Goal: Task Accomplishment & Management: Complete application form

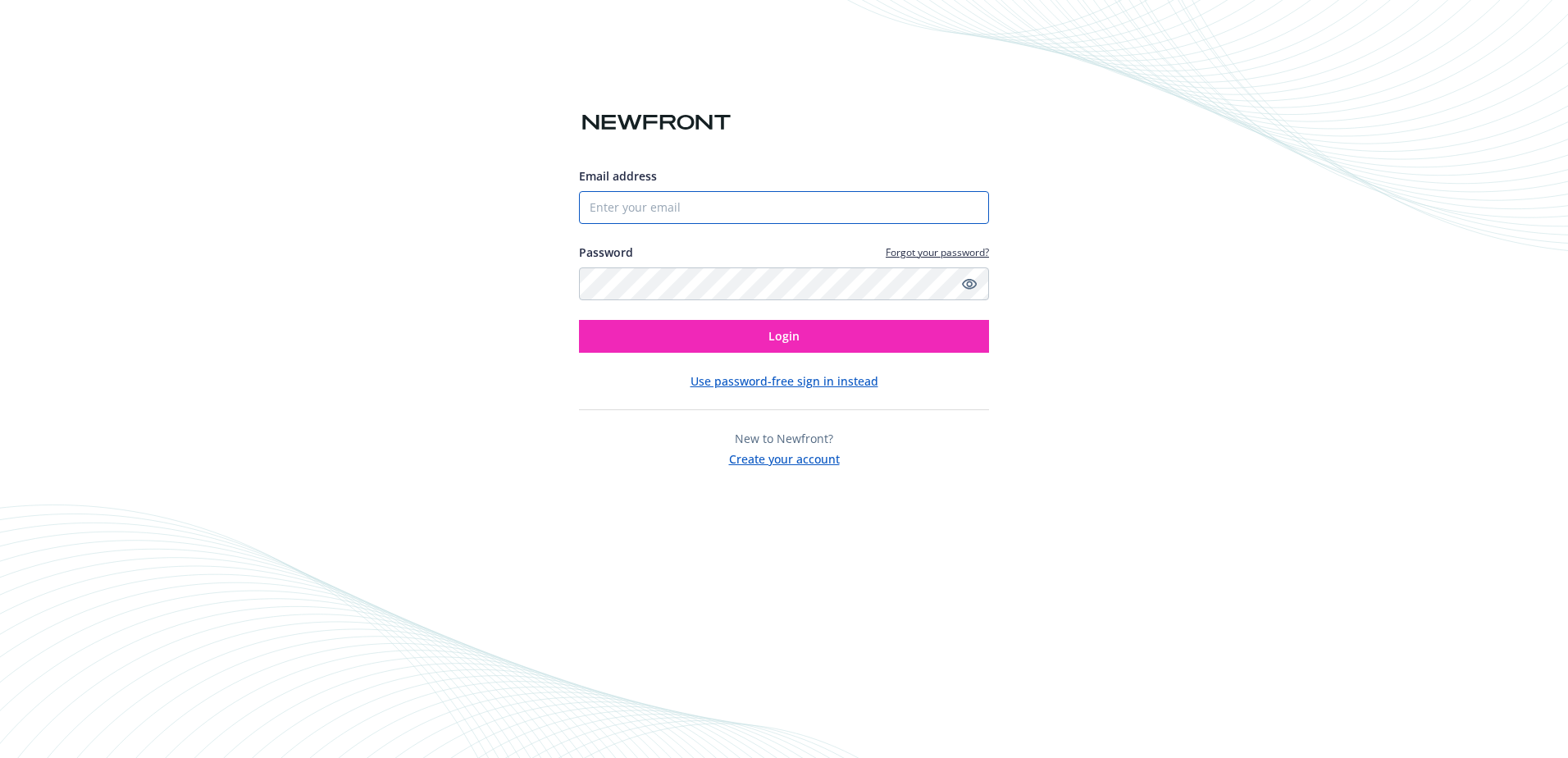
click at [651, 201] on input "Email address" at bounding box center [784, 208] width 410 height 33
type input "[EMAIL_ADDRESS][DOMAIN_NAME]"
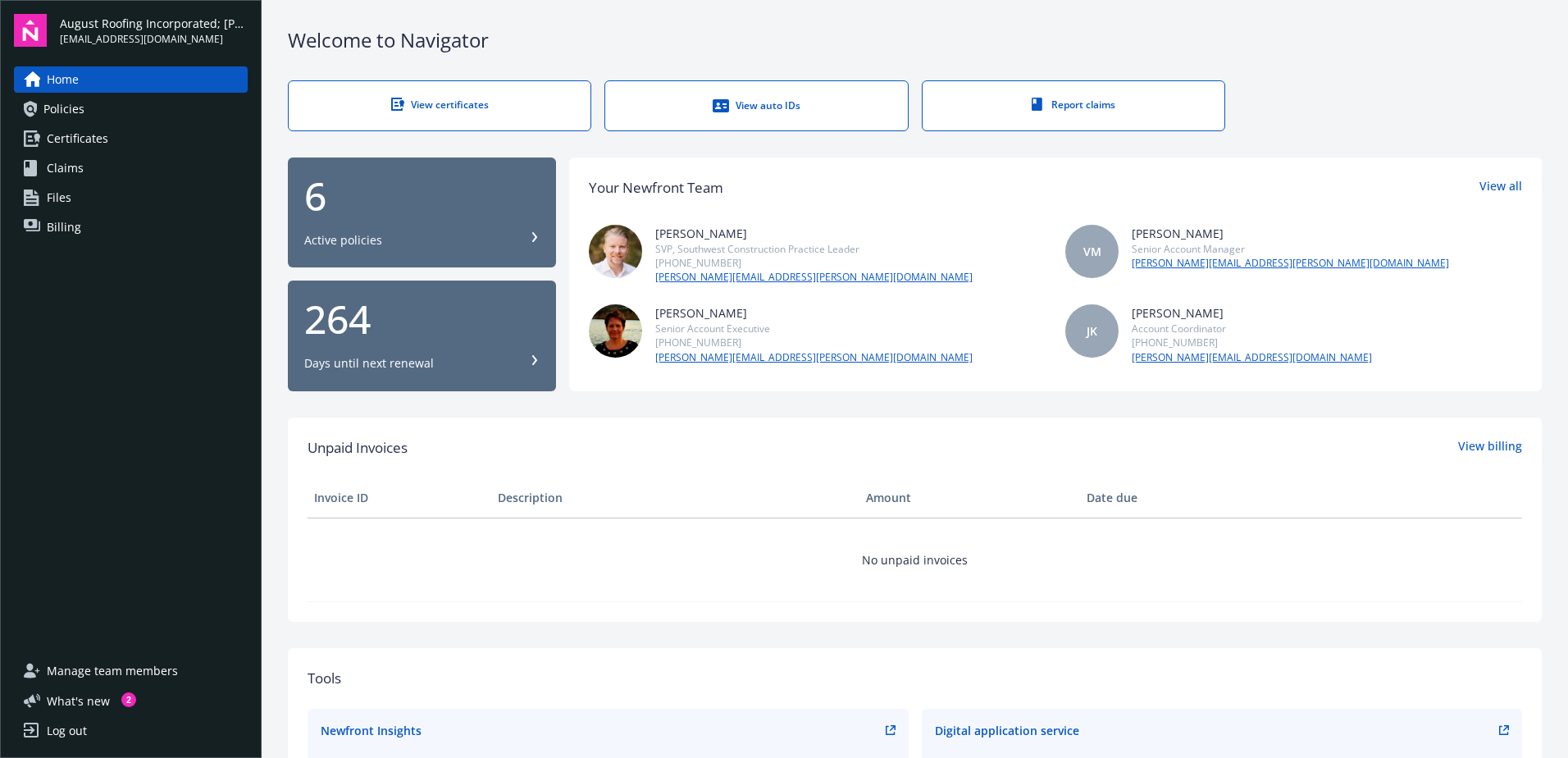
click at [77, 136] on span "Certificates" at bounding box center [78, 138] width 62 height 26
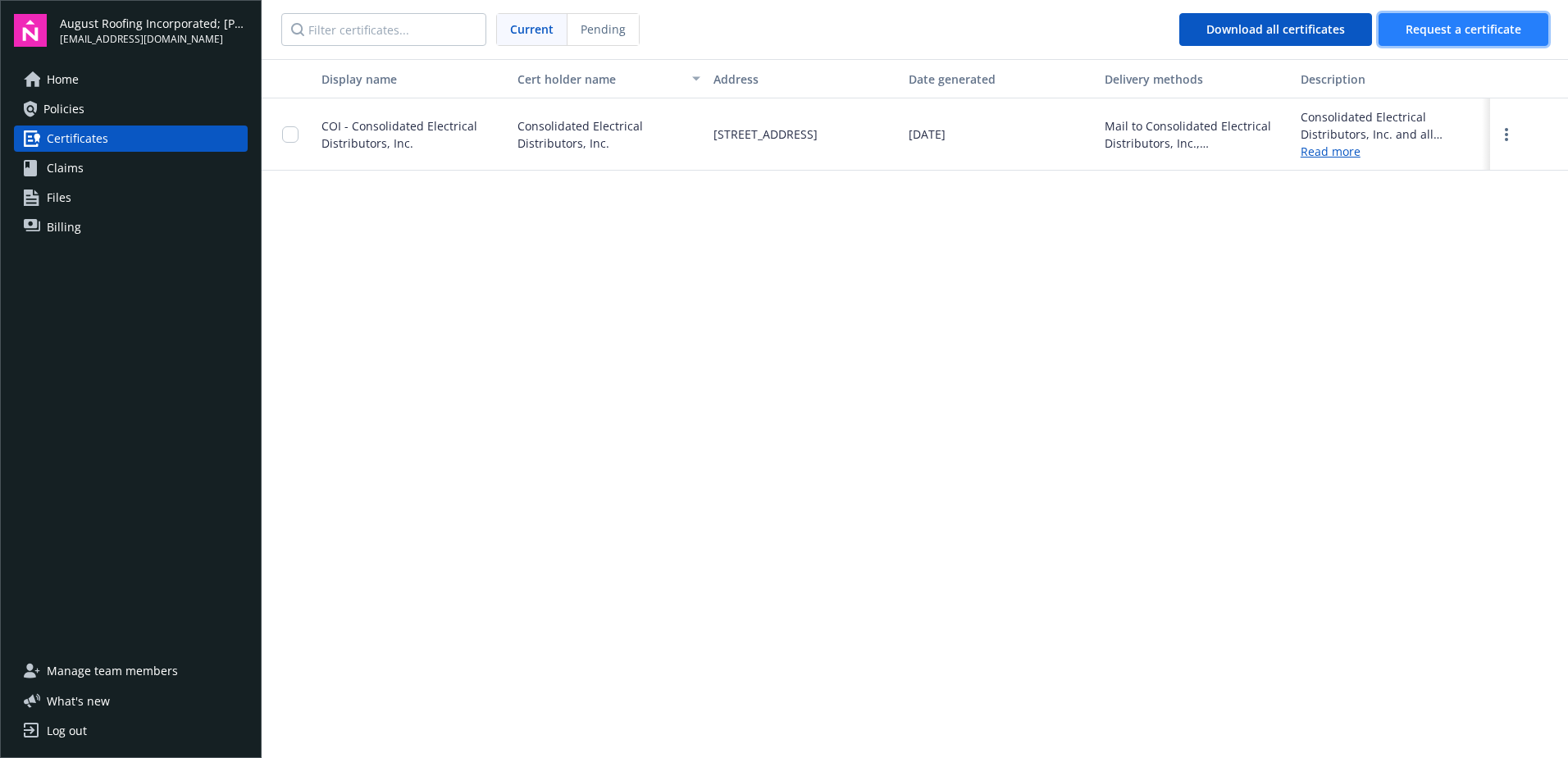
click at [1482, 18] on button "Request a certificate" at bounding box center [1464, 30] width 170 height 33
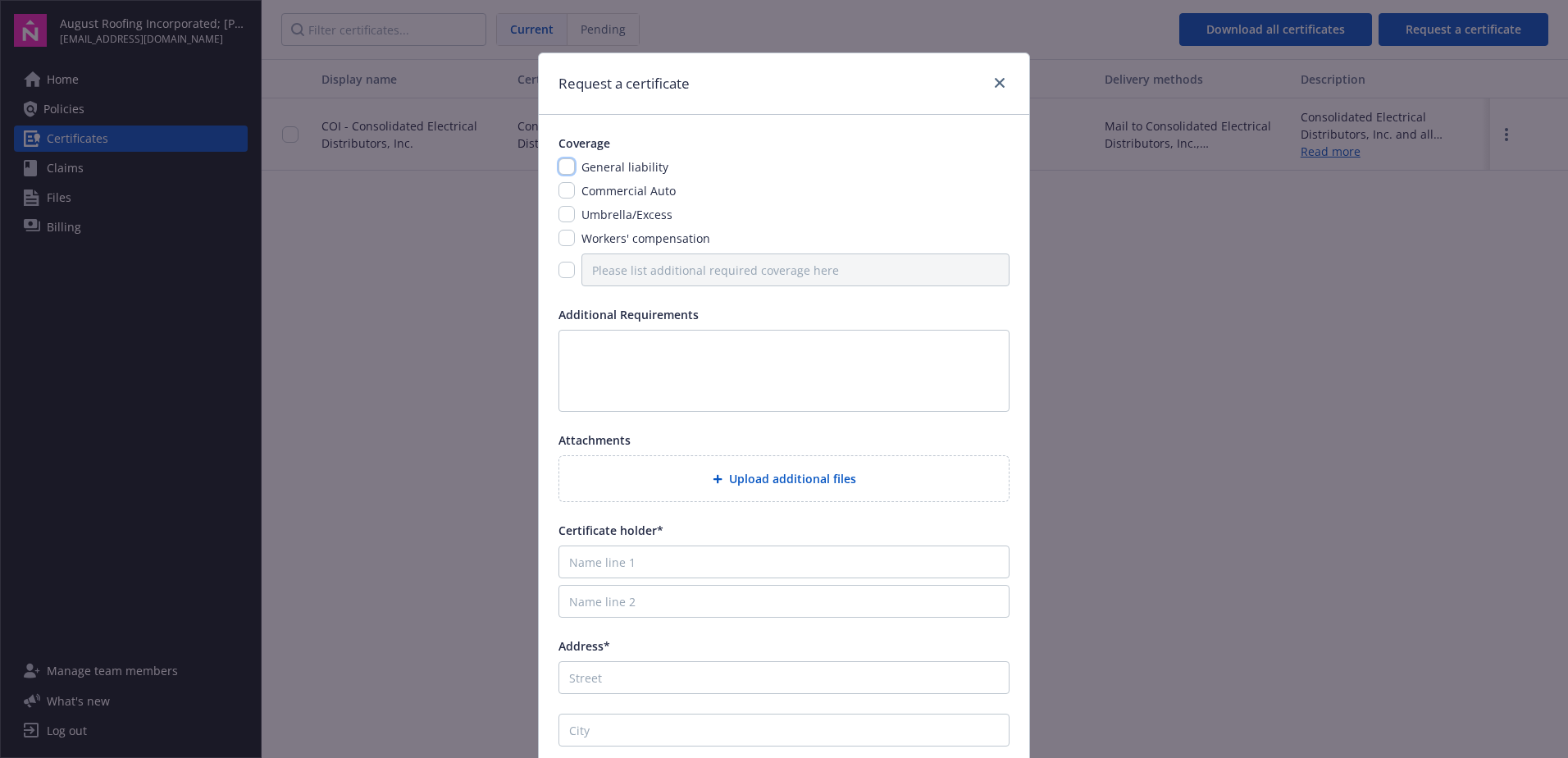
click at [564, 166] on input "checkbox" at bounding box center [567, 166] width 17 height 17
checkbox input "true"
click at [563, 218] on input "checkbox" at bounding box center [567, 214] width 17 height 17
checkbox input "true"
click at [562, 268] on input "checkbox" at bounding box center [567, 270] width 17 height 17
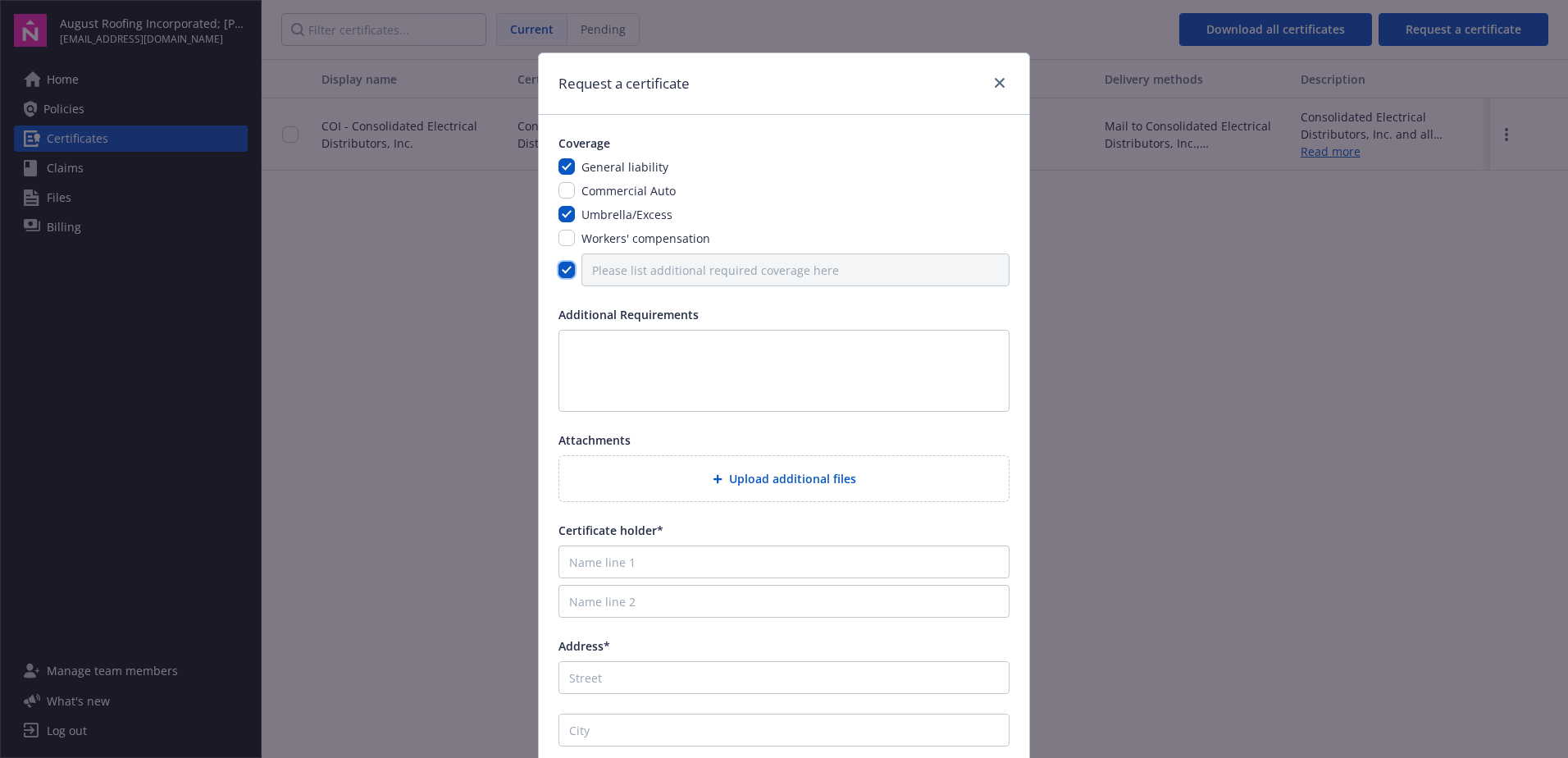
checkbox input "true"
click at [594, 268] on input "Please list additional required coverage here" at bounding box center [796, 270] width 428 height 33
type input "CCI Management and MW Patricia Apartments"
click at [614, 559] on input "Name line 1" at bounding box center [784, 562] width 451 height 33
type input "CCI Management"
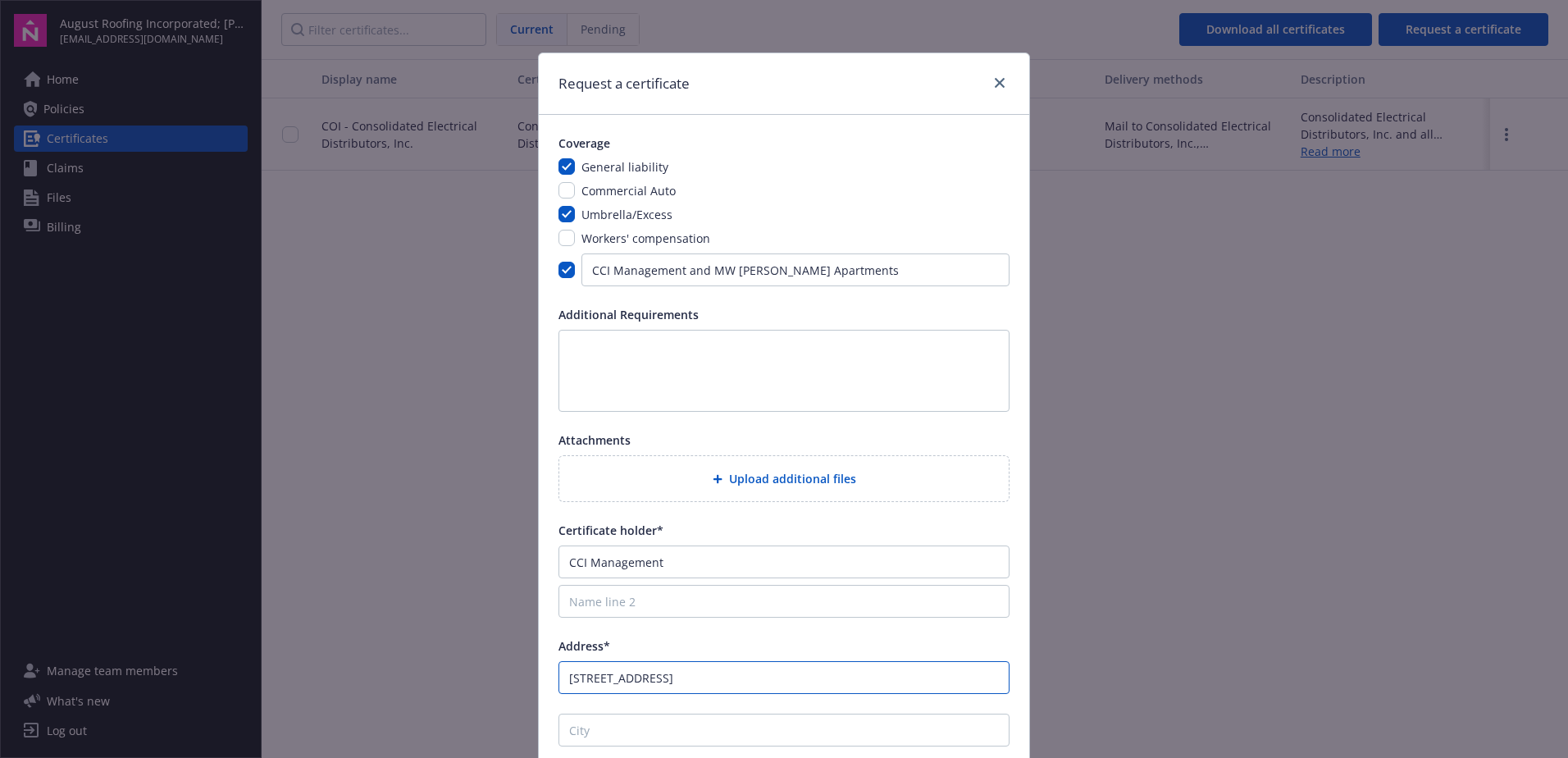
type input "4530 E. Thousand Oaks Boulevard, Suite 100"
type input "T"
type input "Westlake Village"
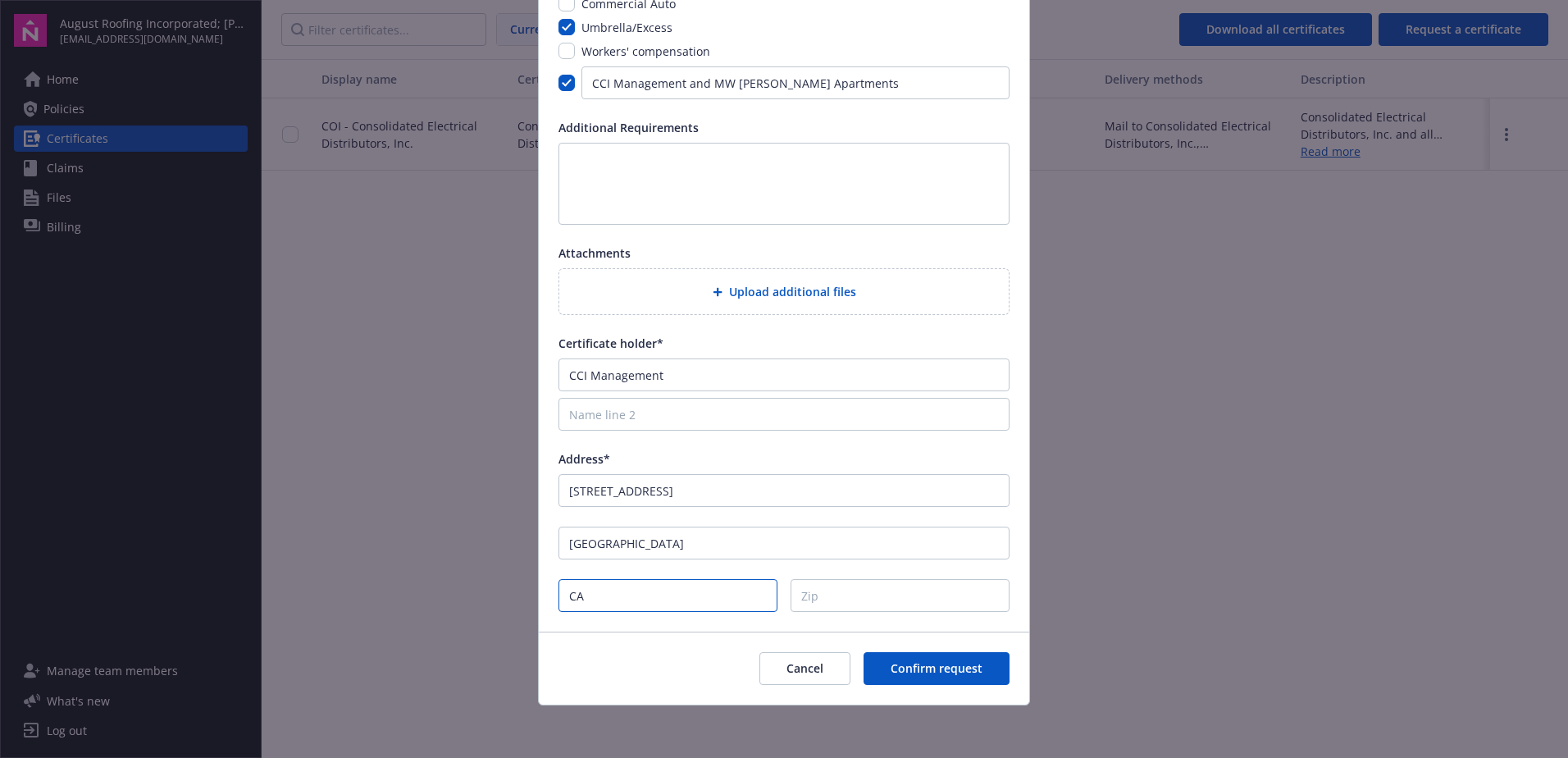
type input "CA"
type input "91362"
click at [935, 667] on span "Confirm request" at bounding box center [935, 668] width 91 height 16
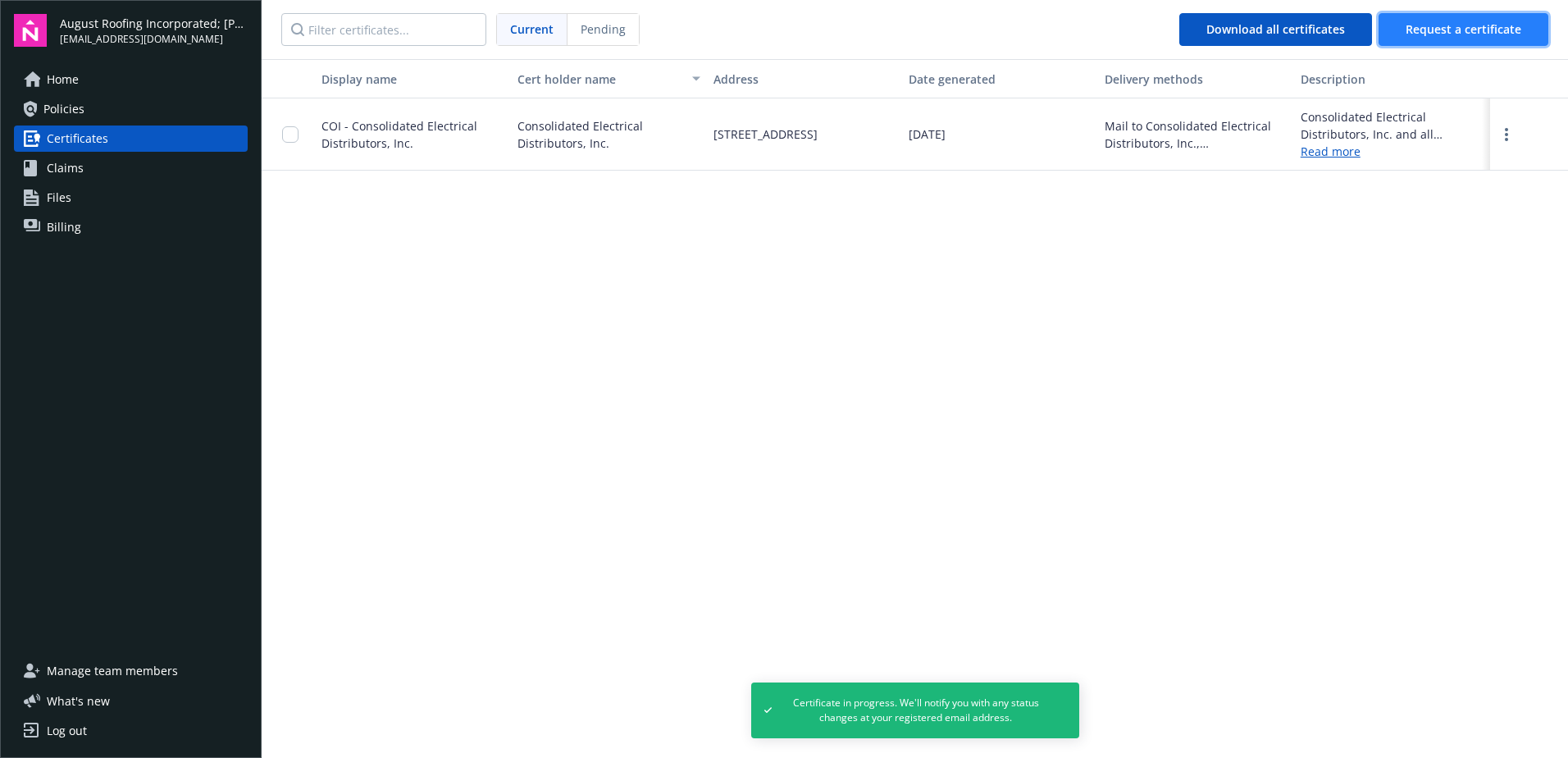
click at [1438, 31] on span "Request a certificate" at bounding box center [1463, 29] width 115 height 16
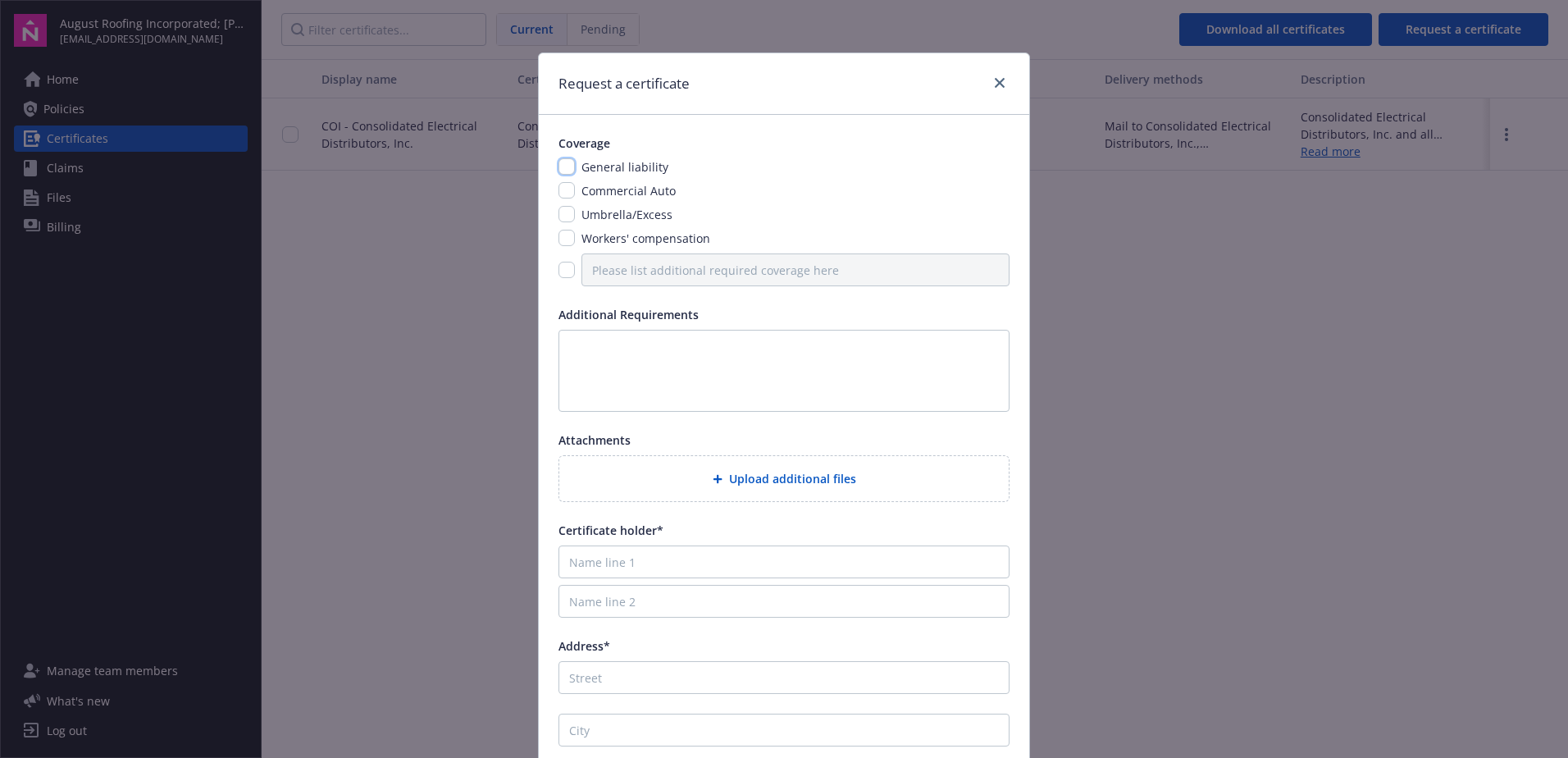
click at [559, 163] on input "checkbox" at bounding box center [567, 166] width 17 height 17
checkbox input "true"
click at [561, 211] on input "checkbox" at bounding box center [567, 214] width 17 height 17
checkbox input "true"
click at [561, 268] on input "checkbox" at bounding box center [567, 270] width 17 height 17
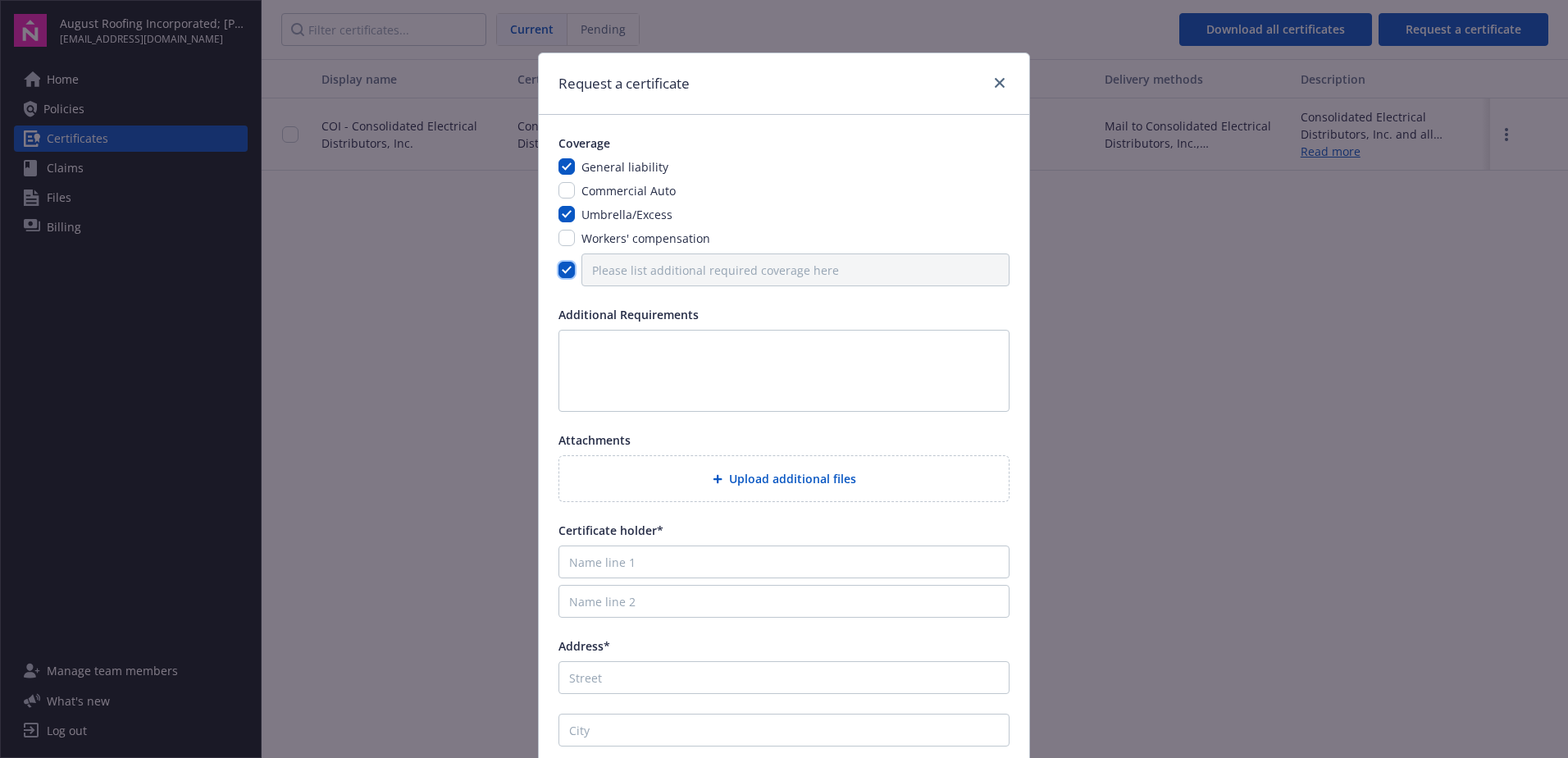
checkbox input "true"
click at [604, 270] on input "Please list additional required coverage here" at bounding box center [796, 270] width 428 height 33
type input "CCI Management and Patricia Apartments"
click at [611, 561] on input "Name line 1" at bounding box center [784, 562] width 451 height 33
type input "CCI Management"
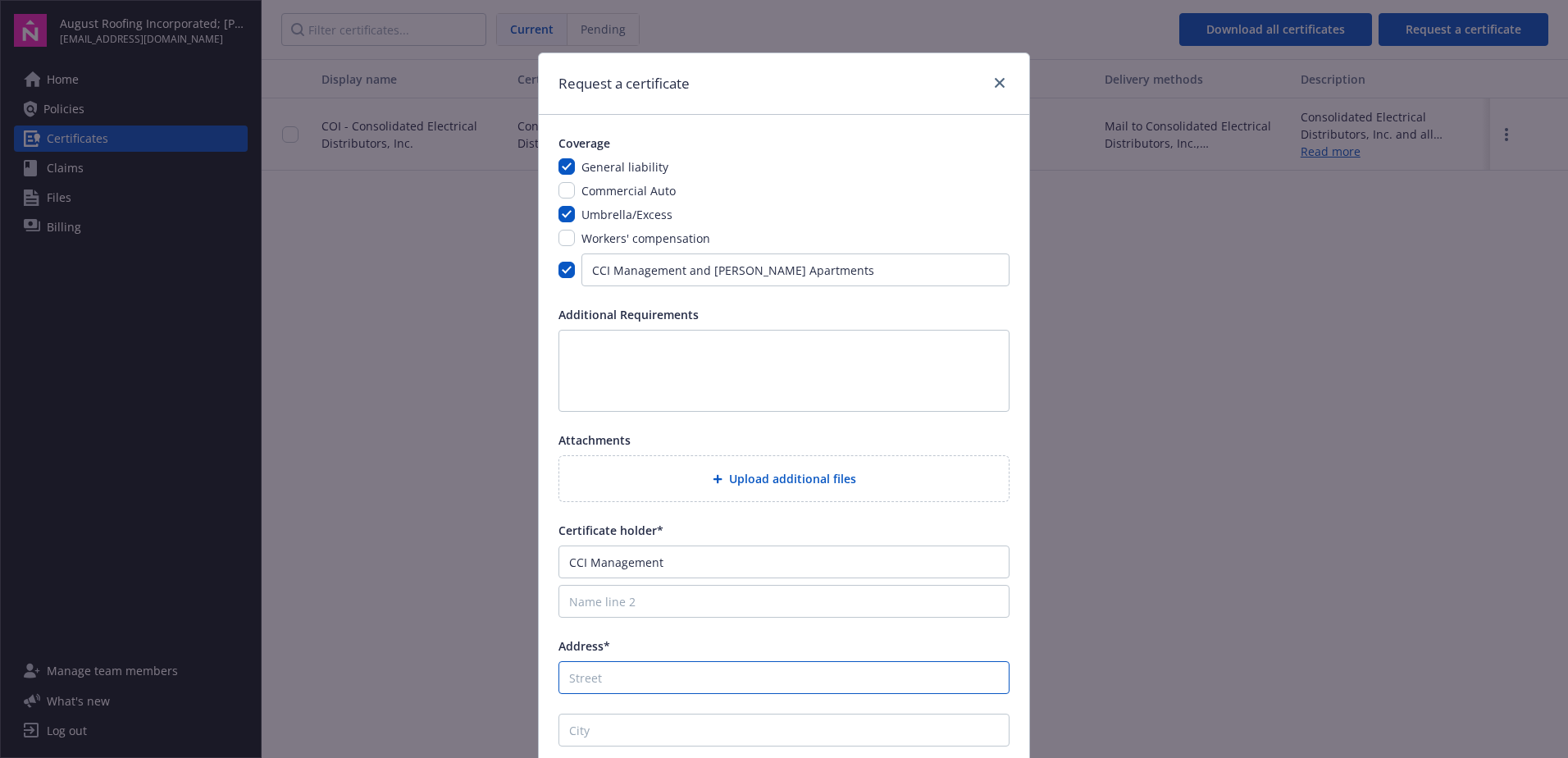
click at [618, 674] on input "Address*" at bounding box center [784, 678] width 451 height 33
type input "4530 E. Thousand Oaks Boulevard, Suite 100"
type input "Westlake Village"
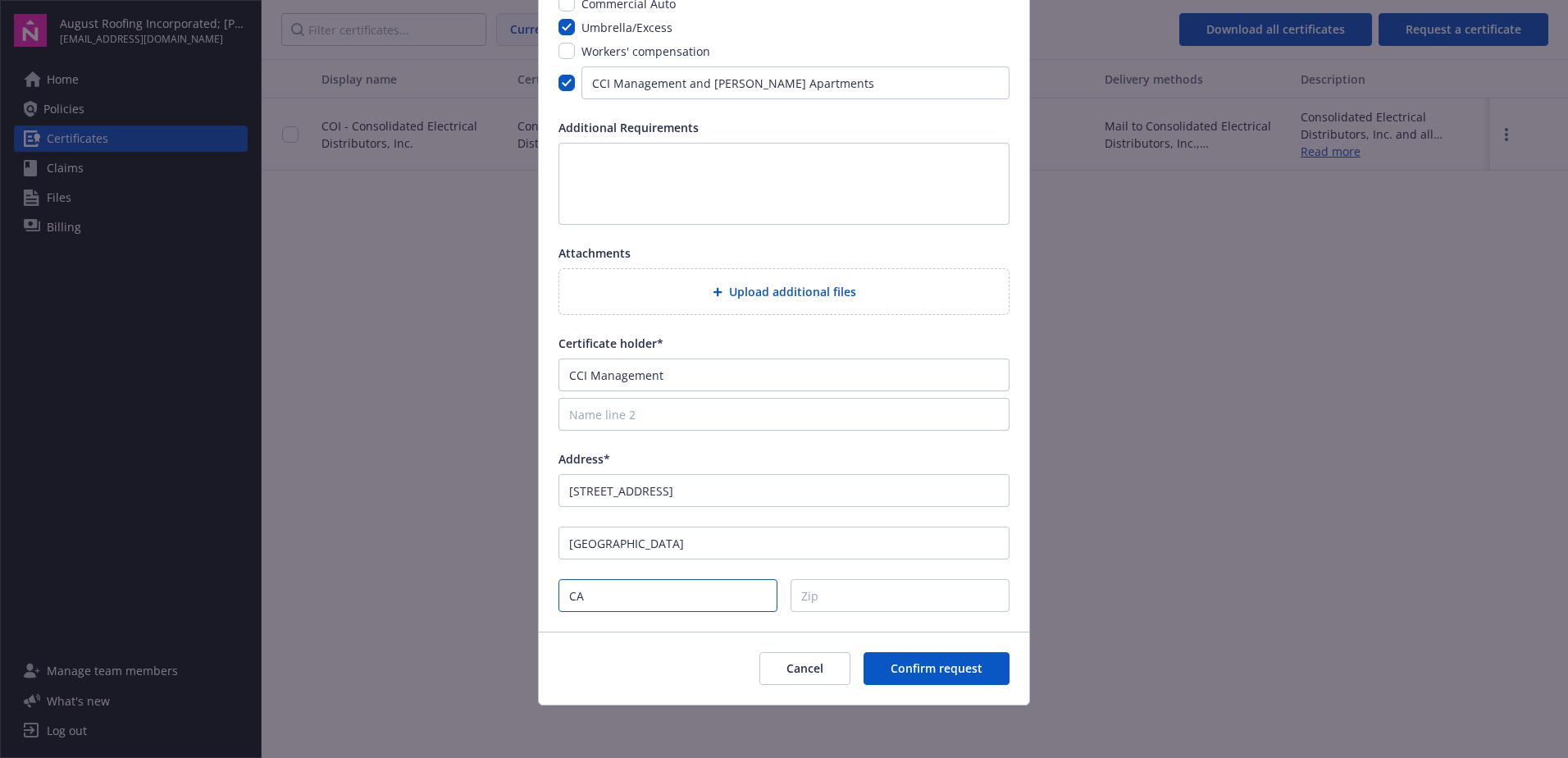
type input "CA"
type input "91362"
click at [877, 670] on button "Confirm request" at bounding box center [936, 668] width 146 height 33
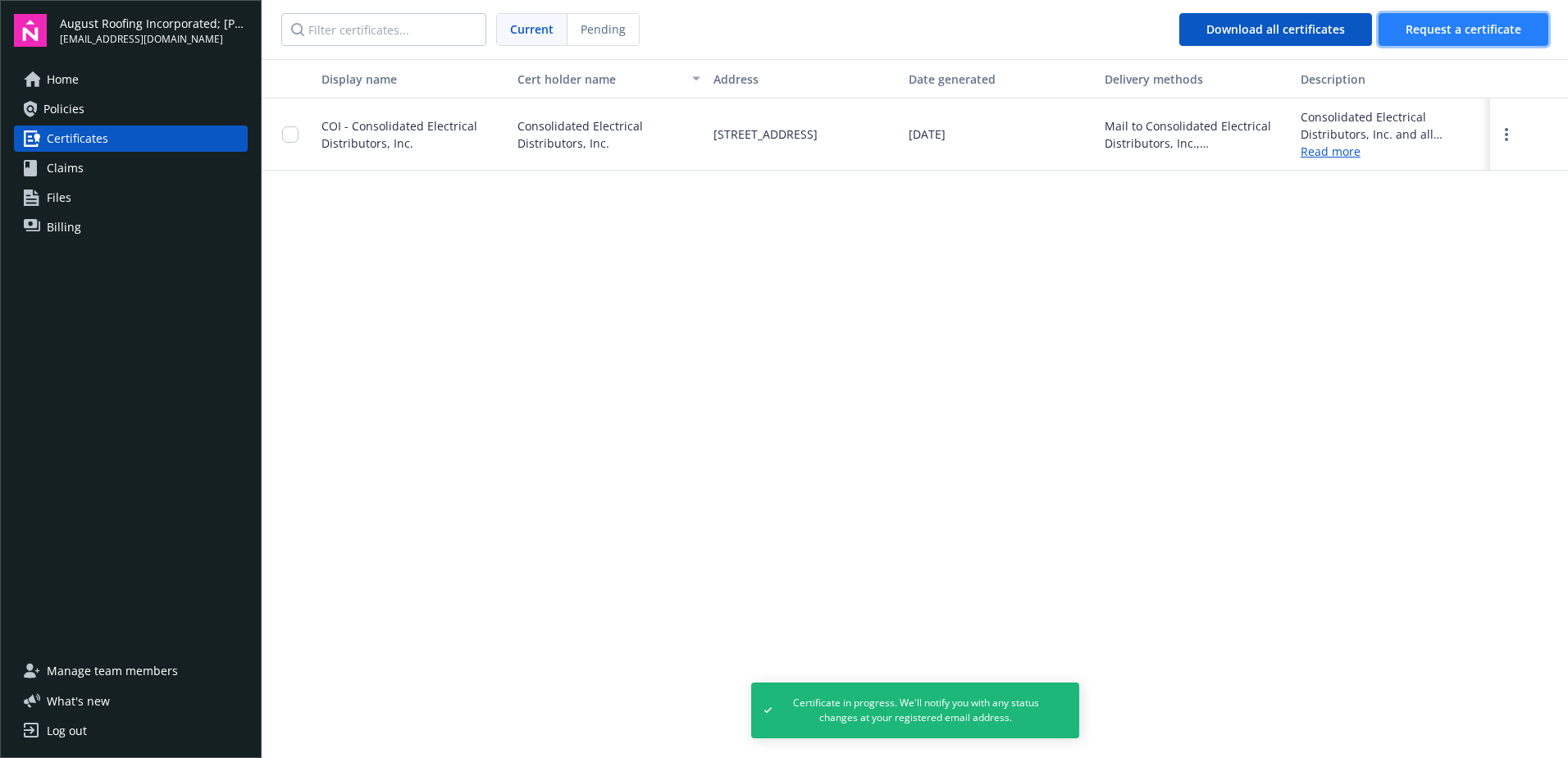
click at [1425, 30] on span "Request a certificate" at bounding box center [1463, 29] width 115 height 16
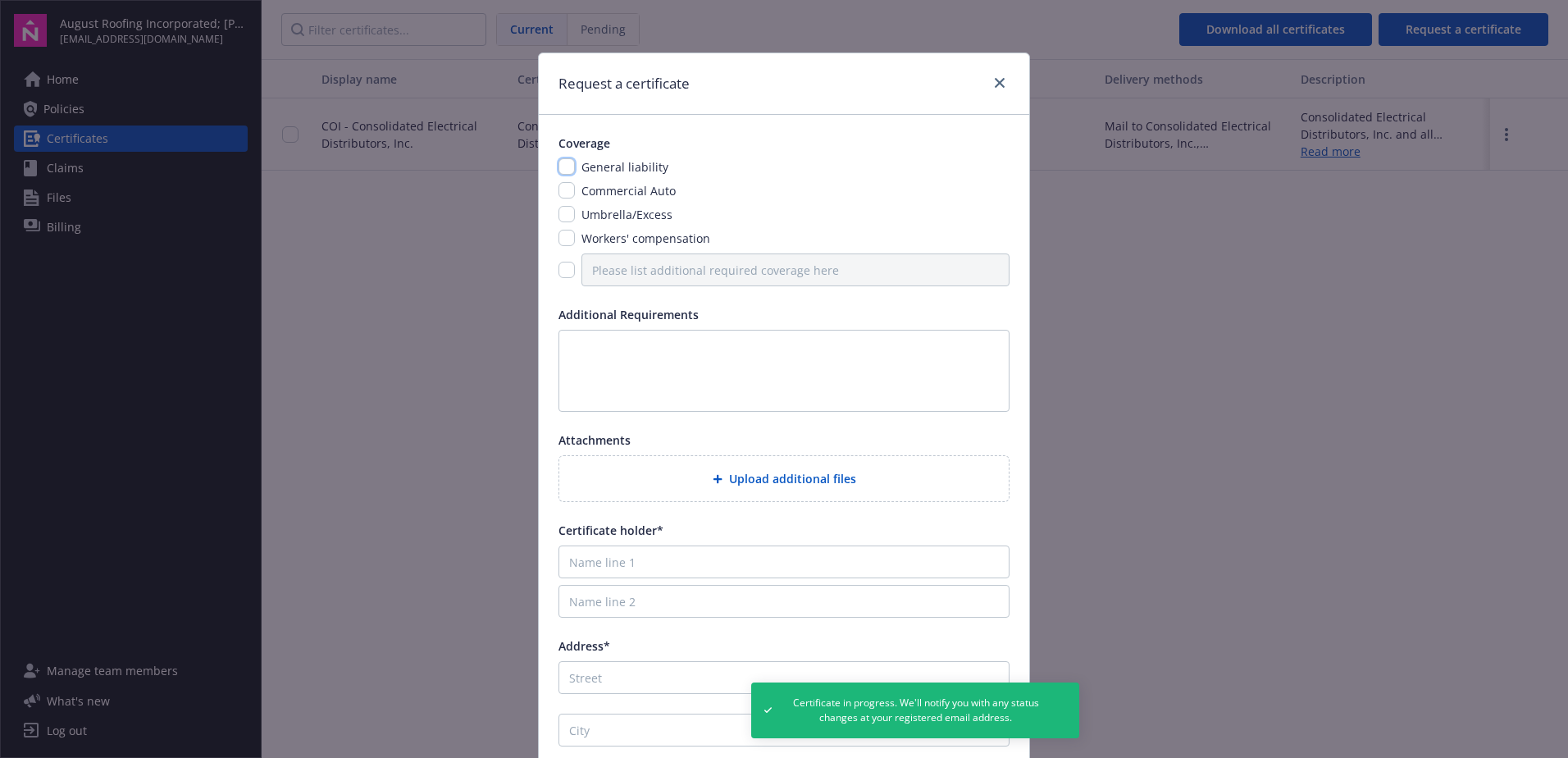
click at [565, 172] on input "checkbox" at bounding box center [567, 166] width 17 height 17
checkbox input "true"
click at [560, 216] on input "checkbox" at bounding box center [567, 214] width 17 height 17
checkbox input "true"
drag, startPoint x: 557, startPoint y: 267, endPoint x: 637, endPoint y: 268, distance: 80.0
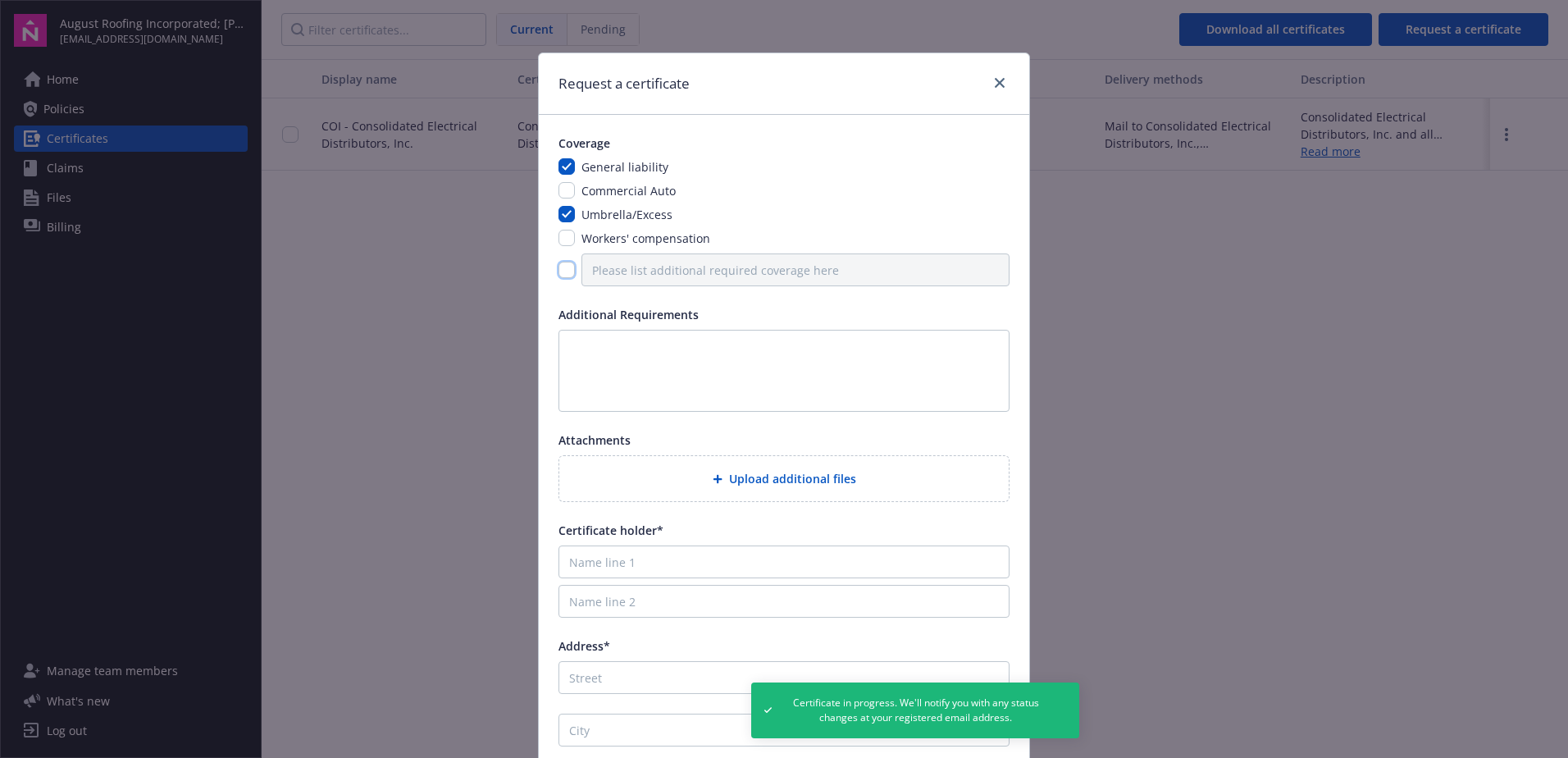
click at [559, 268] on input "checkbox" at bounding box center [567, 270] width 17 height 17
checkbox input "true"
click at [637, 268] on input "Please list additional required coverage here" at bounding box center [796, 270] width 428 height 33
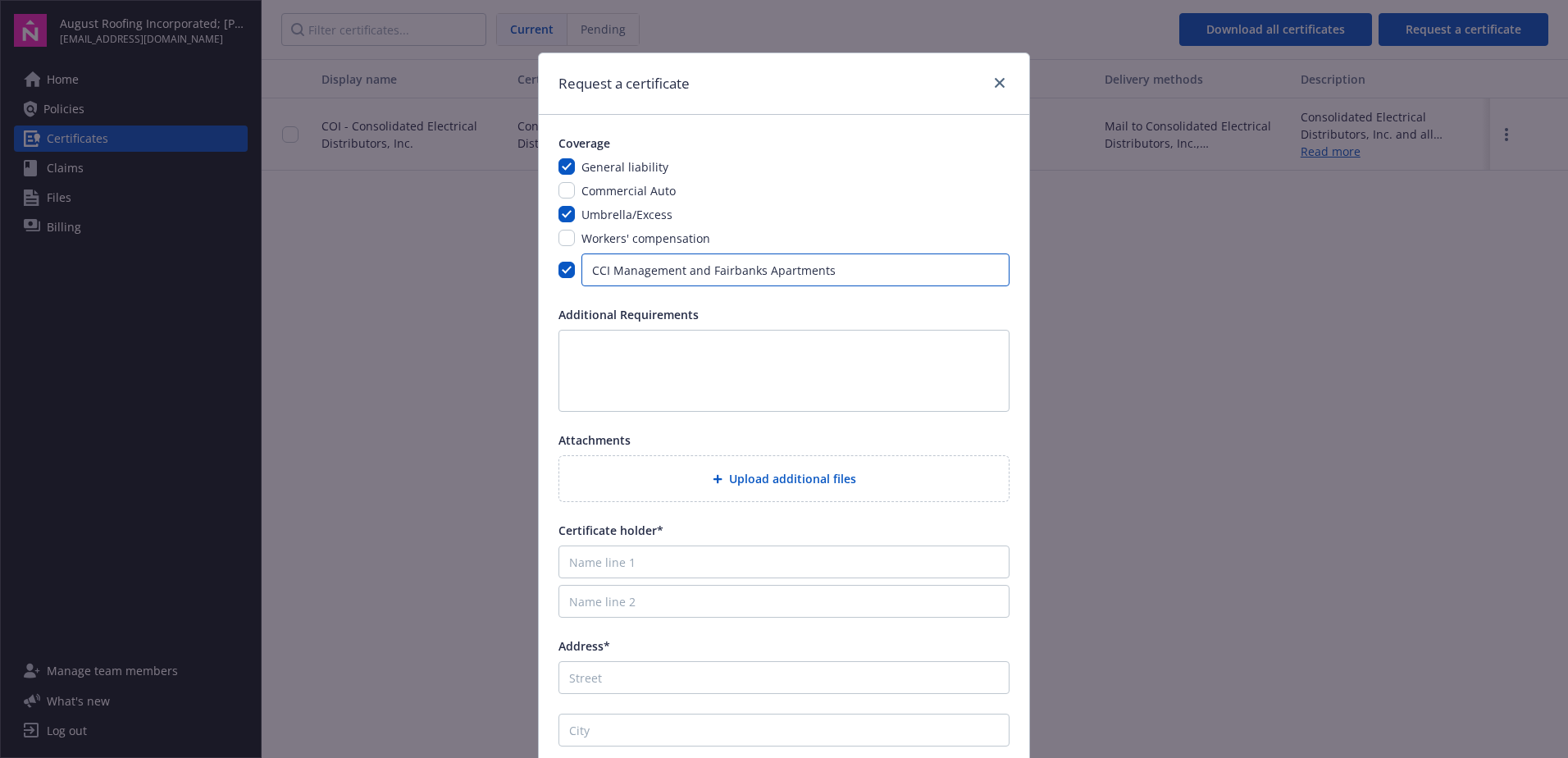
type input "CCI Management and Fairbanks Apartments"
type input "CCI Management"
click at [628, 673] on input "Address*" at bounding box center [784, 678] width 451 height 33
type input "4530 E. Thousand Oaks Boulevard, Suite 100"
type input "Westlake Village"
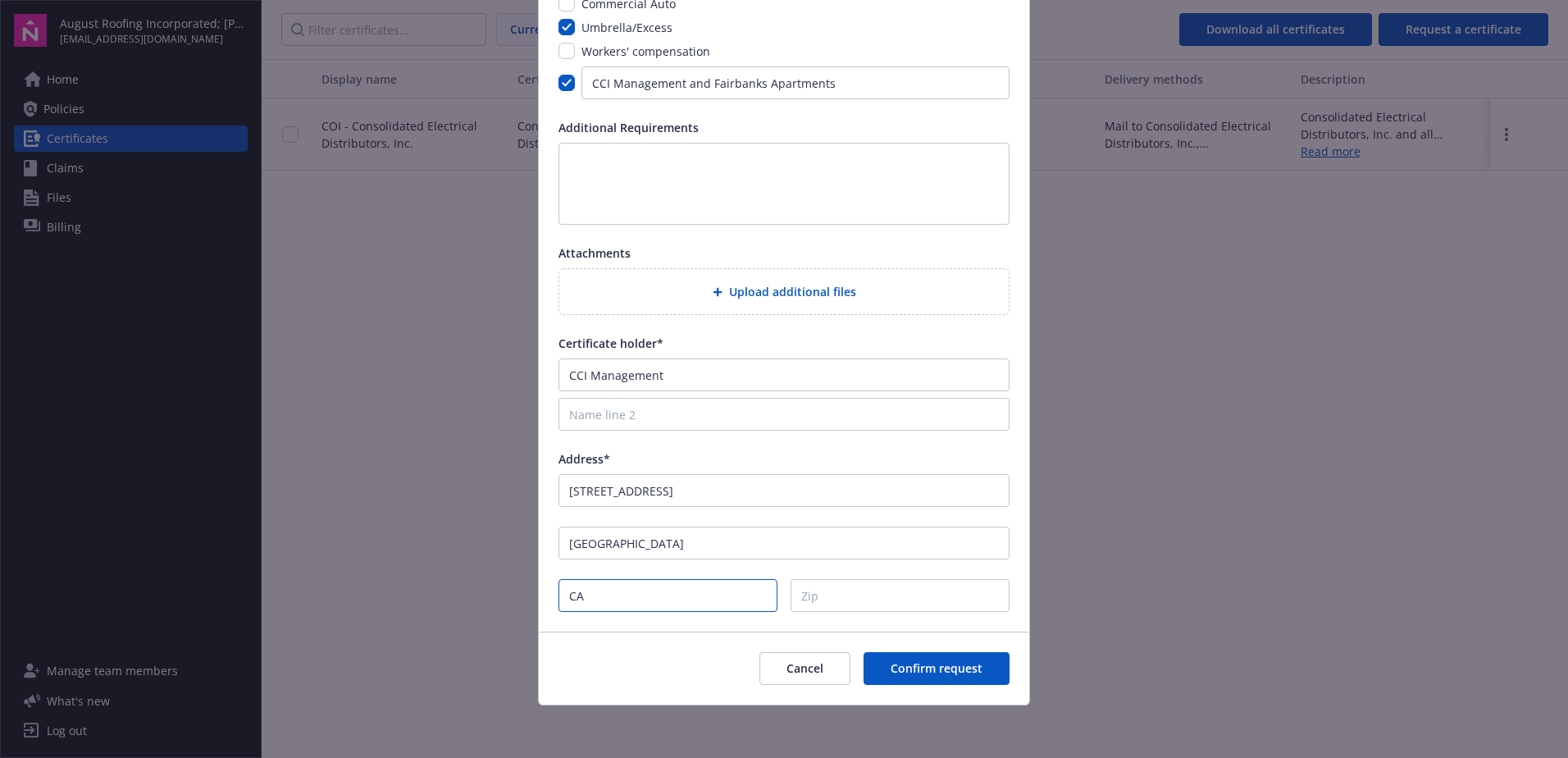
type input "CA"
type input "91362"
click at [935, 665] on span "Confirm request" at bounding box center [935, 668] width 91 height 16
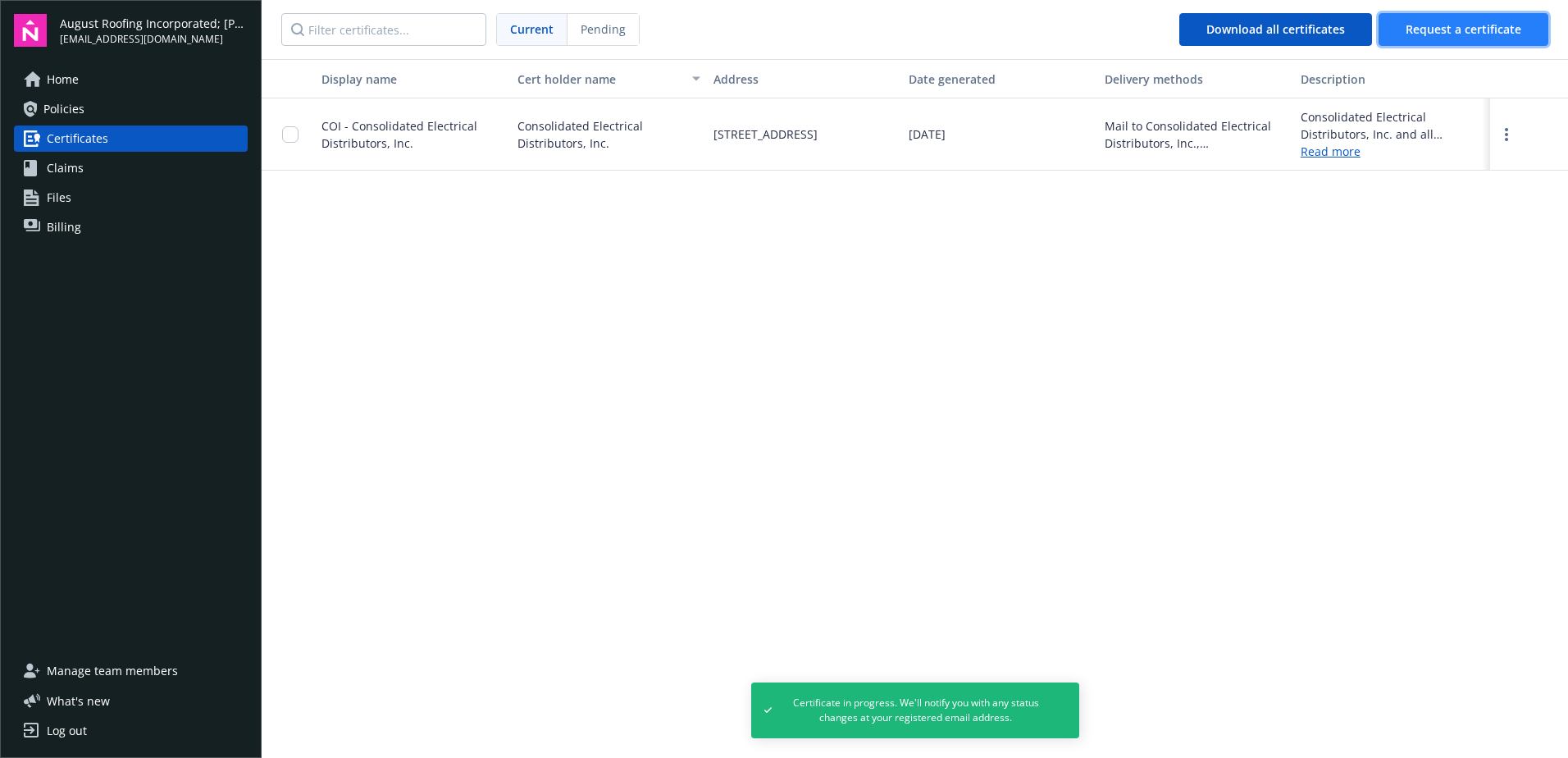
click at [1470, 26] on span "Request a certificate" at bounding box center [1463, 29] width 115 height 16
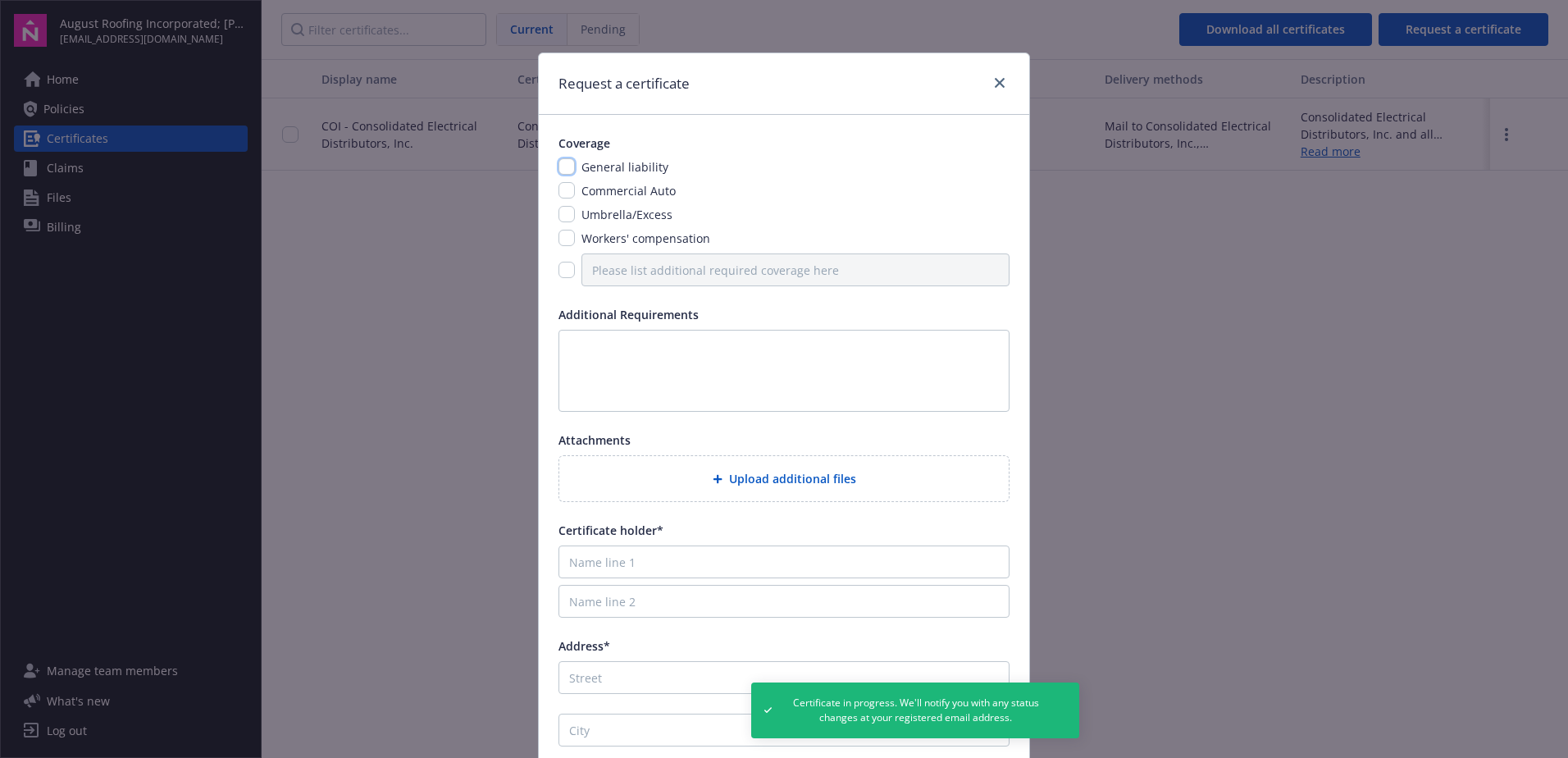
drag, startPoint x: 559, startPoint y: 167, endPoint x: 567, endPoint y: 184, distance: 18.8
click at [561, 167] on input "checkbox" at bounding box center [567, 166] width 17 height 17
checkbox input "true"
drag, startPoint x: 562, startPoint y: 212, endPoint x: 564, endPoint y: 223, distance: 11.2
click at [562, 213] on input "checkbox" at bounding box center [567, 214] width 17 height 17
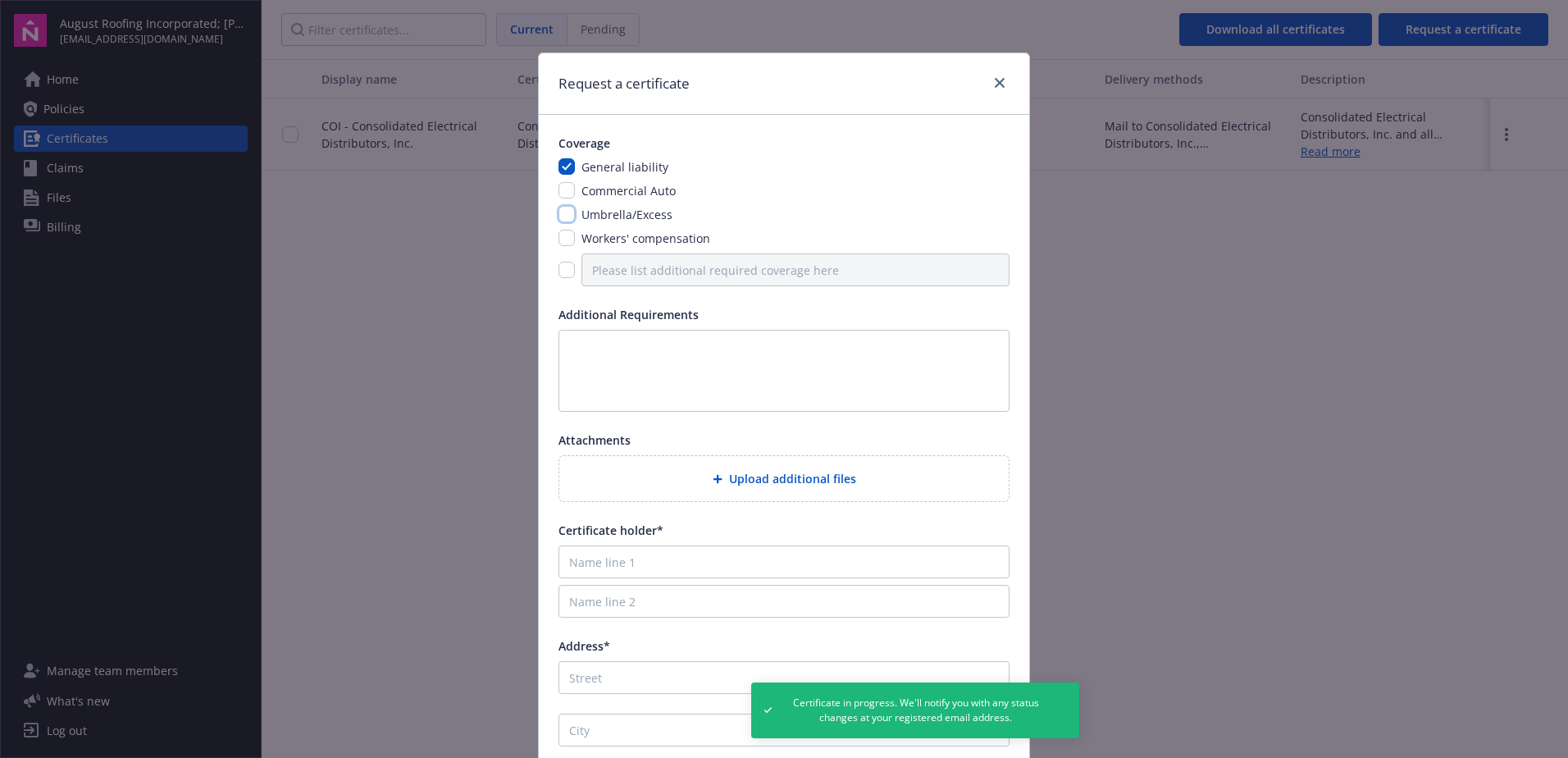
checkbox input "true"
click at [562, 268] on input "checkbox" at bounding box center [567, 270] width 17 height 17
checkbox input "true"
click at [597, 271] on input "Please list additional required coverage here" at bounding box center [796, 270] width 428 height 33
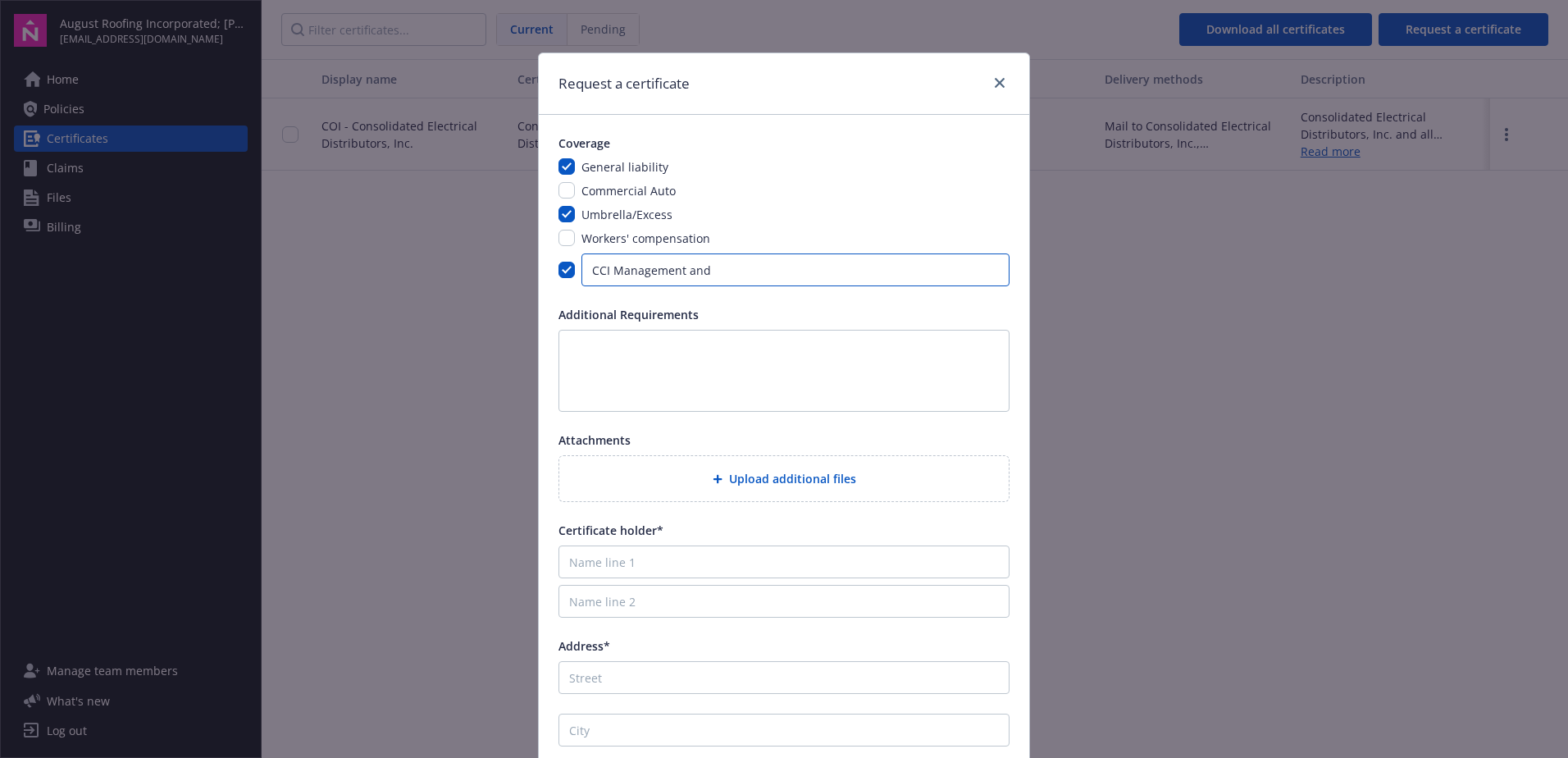
type input "CCI Management and"
click at [633, 683] on input "Address*" at bounding box center [784, 678] width 451 height 33
type input "4530"
click at [722, 273] on input "CCI Management and" at bounding box center [796, 270] width 428 height 33
click at [798, 268] on input "CCI Management and" at bounding box center [796, 270] width 428 height 33
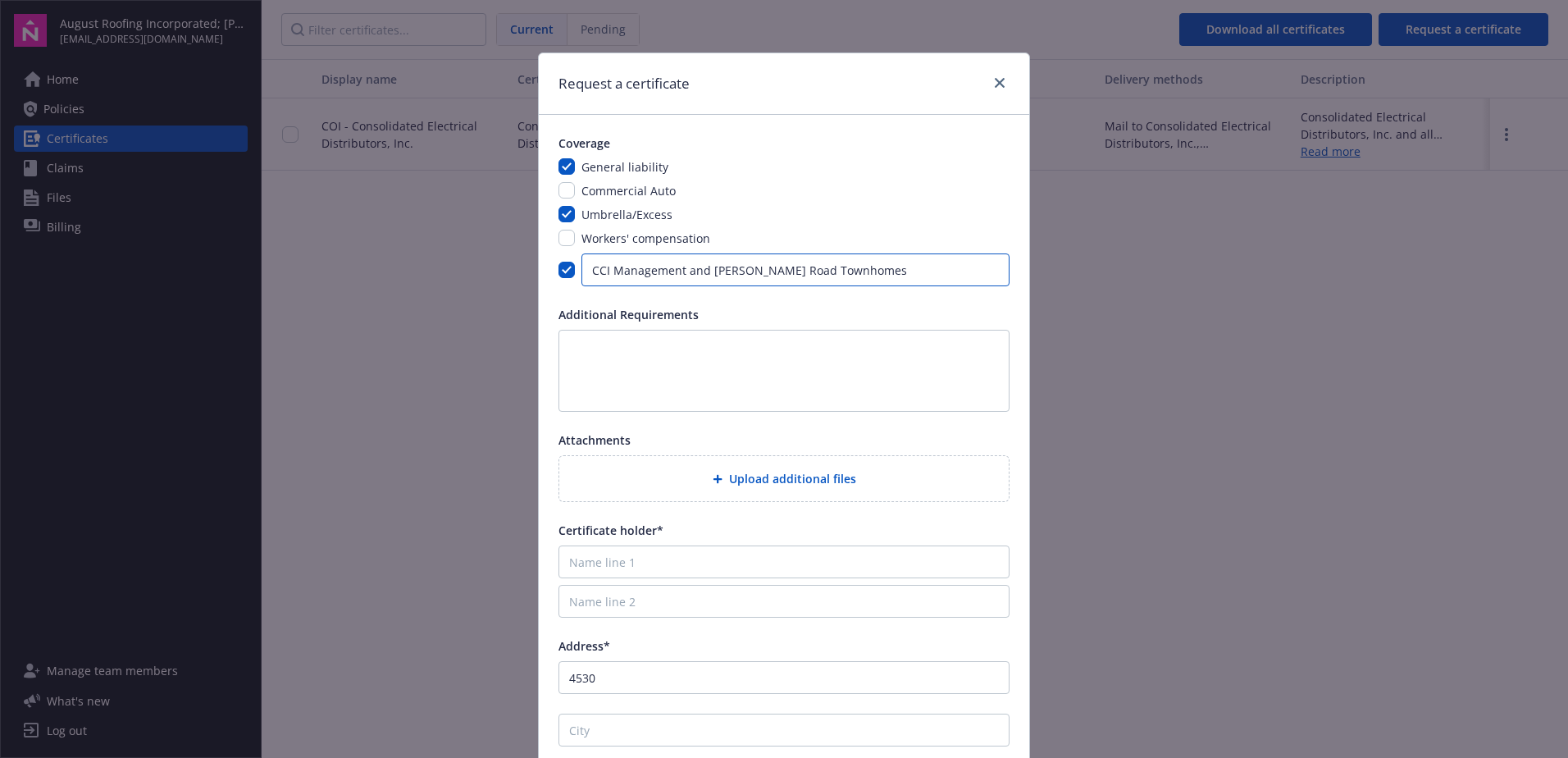
type input "CCI Management and Adam Road Townhomes"
type input "CCI Management"
type input "4530 E. Thousand Oaks Boulevard, Suite 100"
type input "Westlake Village"
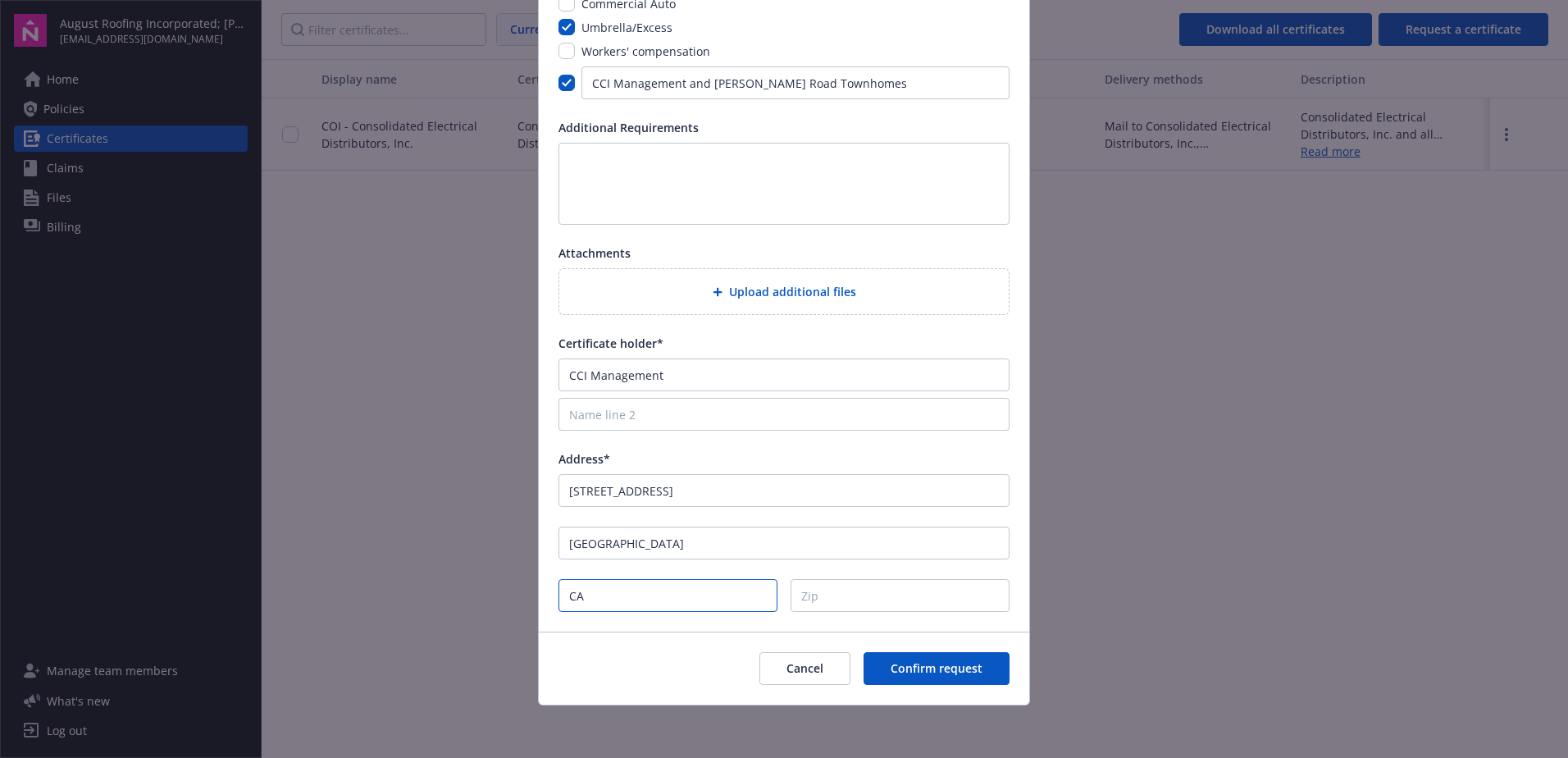
type input "CA"
type input "91362"
click at [903, 656] on button "Confirm request" at bounding box center [936, 668] width 146 height 33
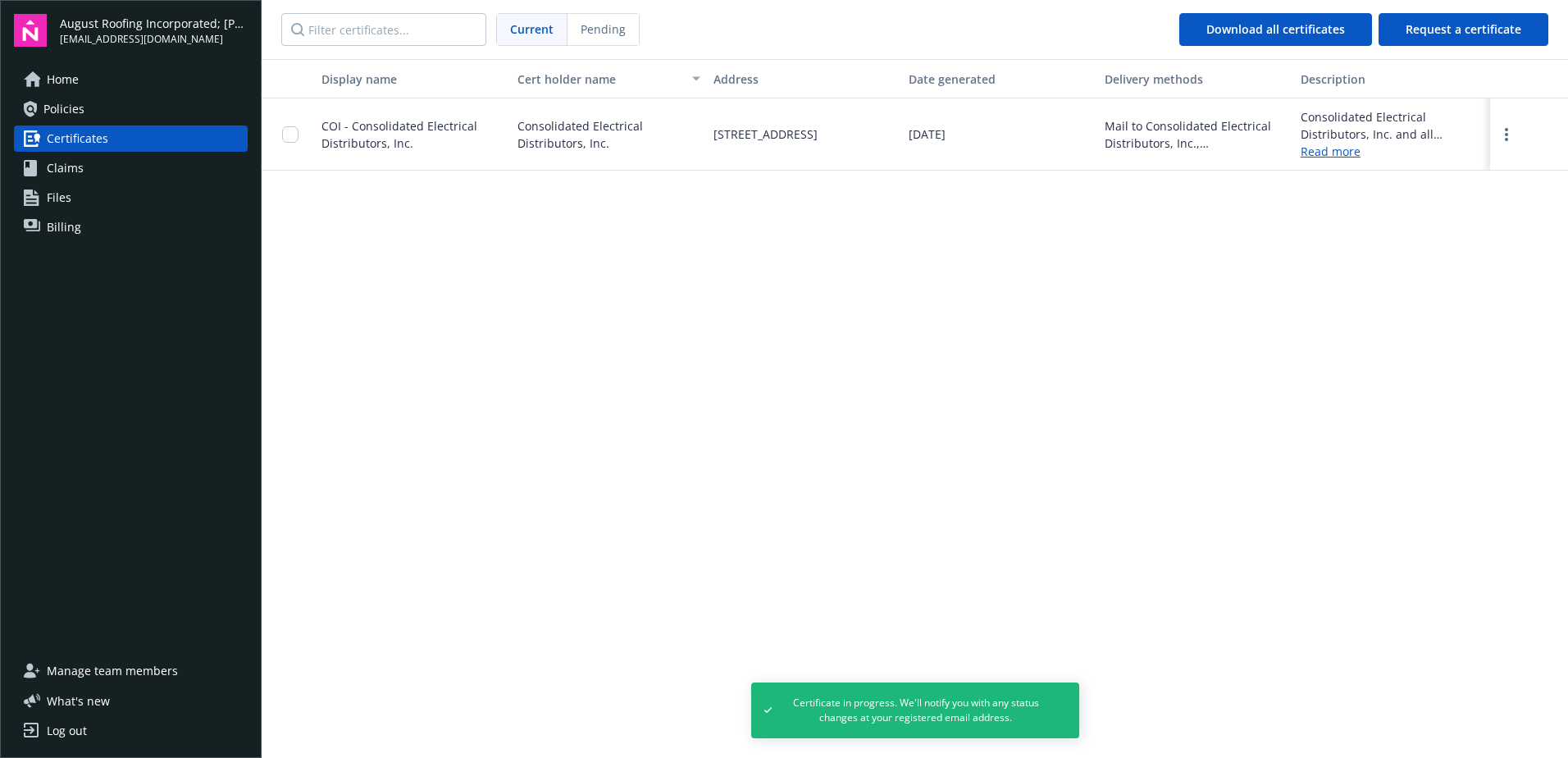
click at [77, 728] on div "Log out" at bounding box center [67, 730] width 41 height 26
